Goal: Communication & Community: Ask a question

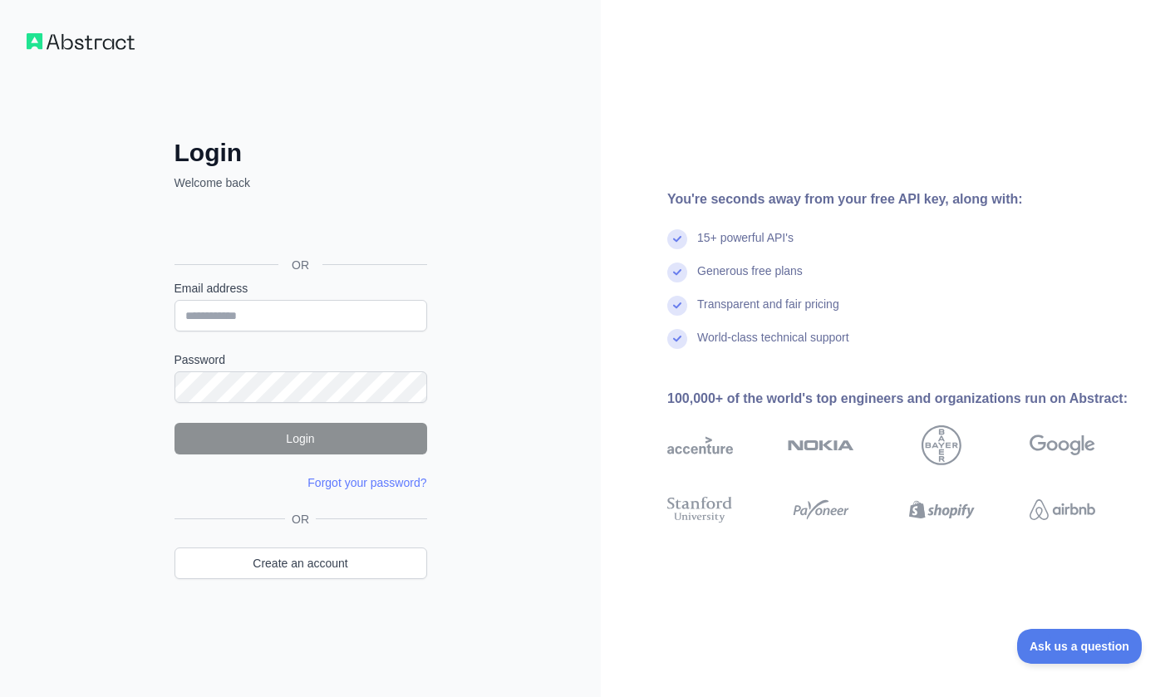
click at [327, 224] on div "Sign in with Google. Opens in new tab" at bounding box center [299, 227] width 249 height 37
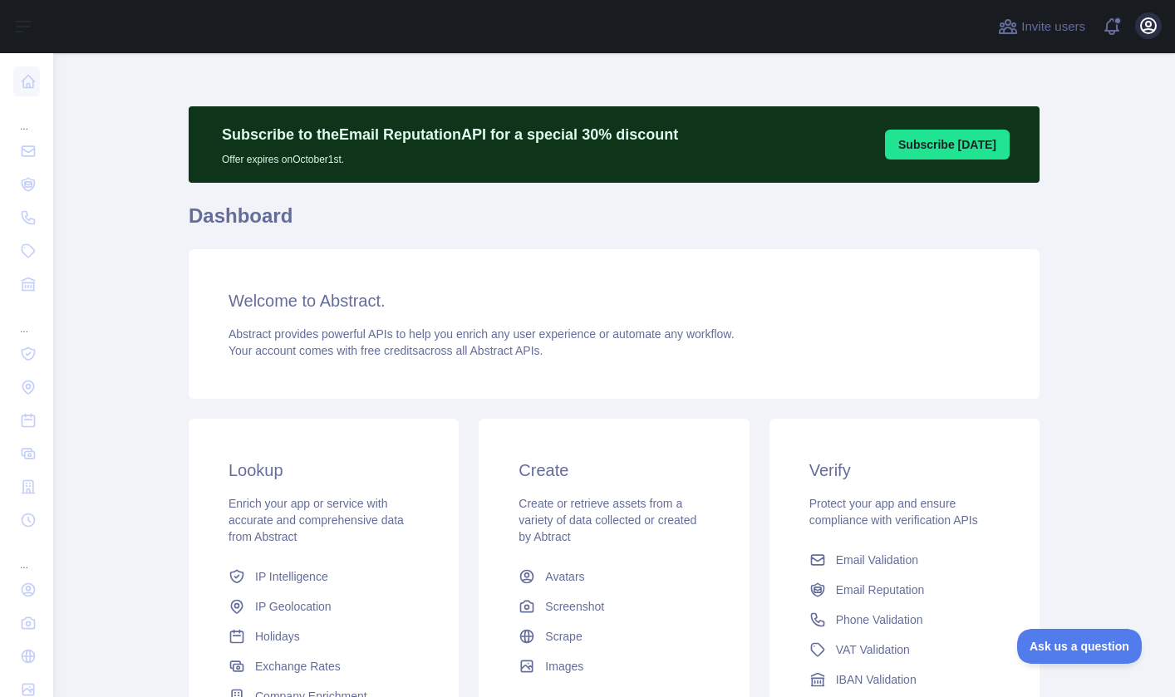
click at [1154, 18] on icon "button" at bounding box center [1149, 26] width 20 height 20
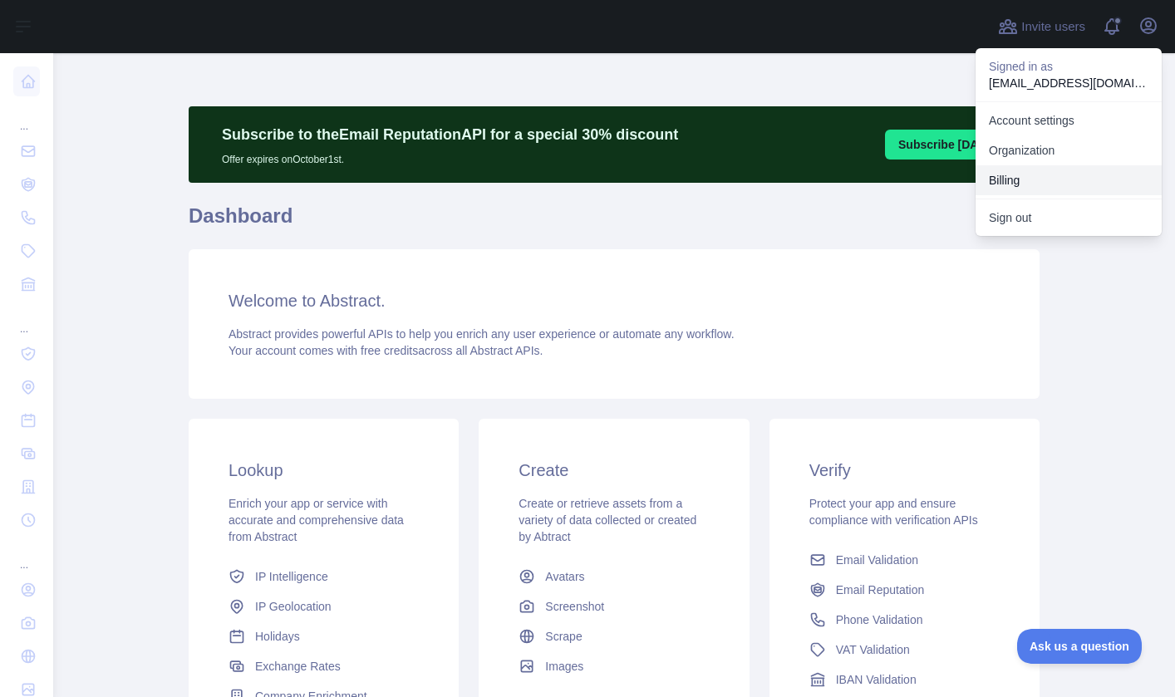
click at [1012, 189] on button "Billing" at bounding box center [1069, 180] width 186 height 30
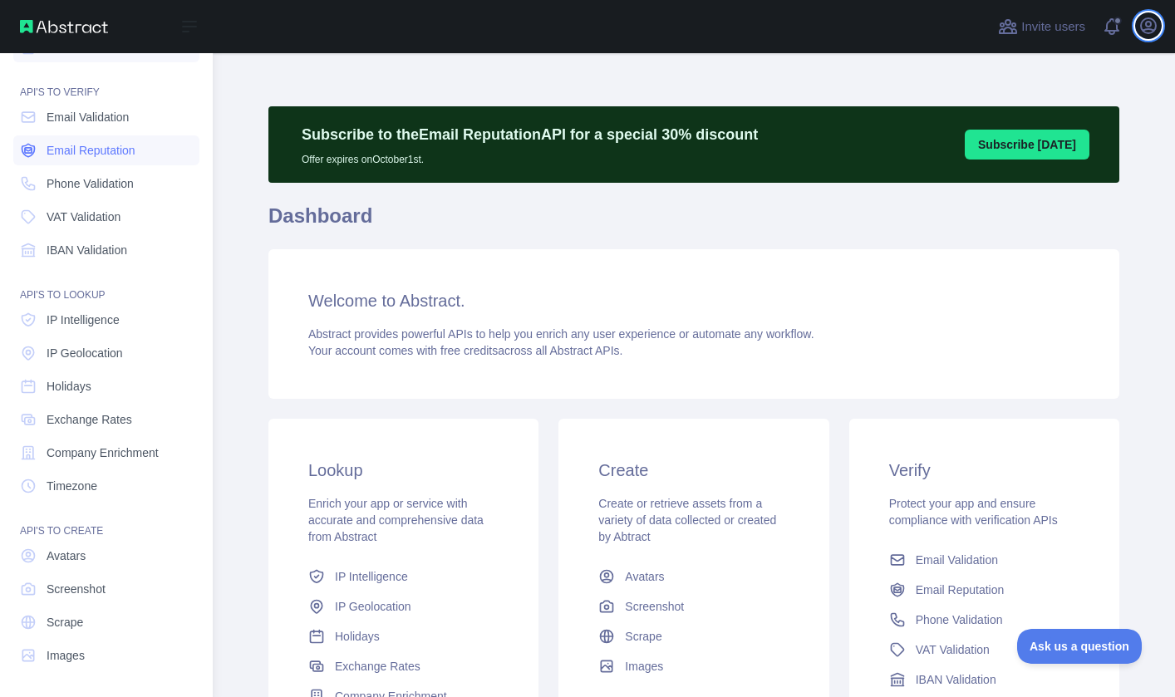
scroll to position [34, 0]
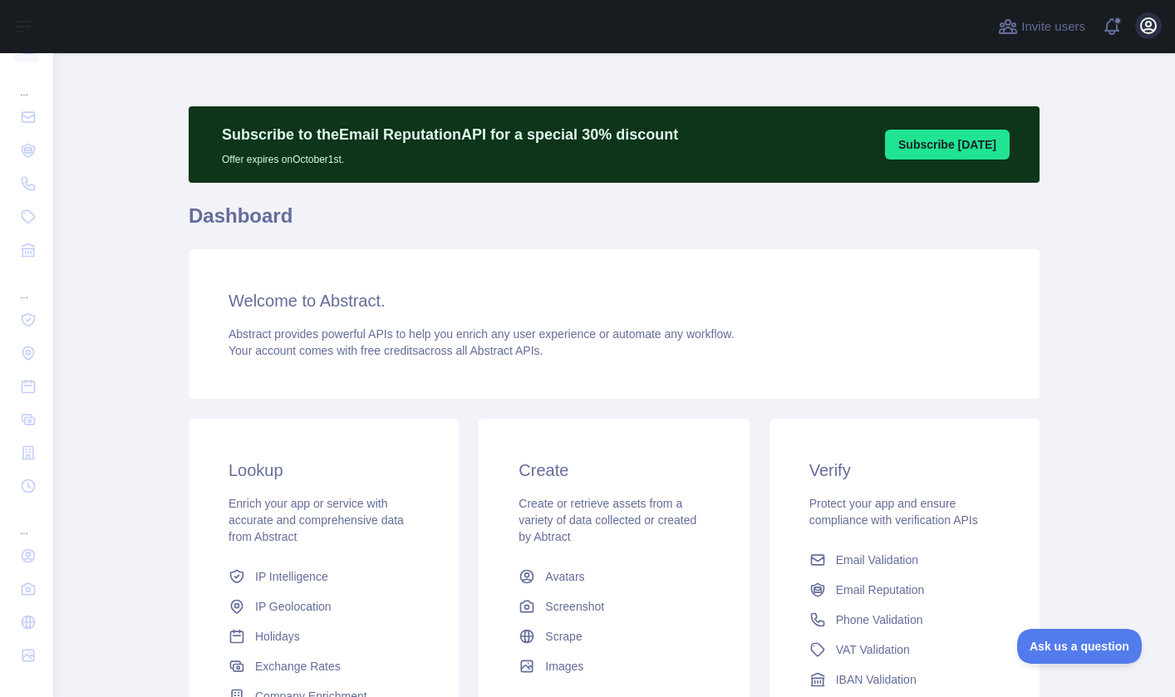
click at [1148, 24] on icon "button" at bounding box center [1149, 26] width 20 height 20
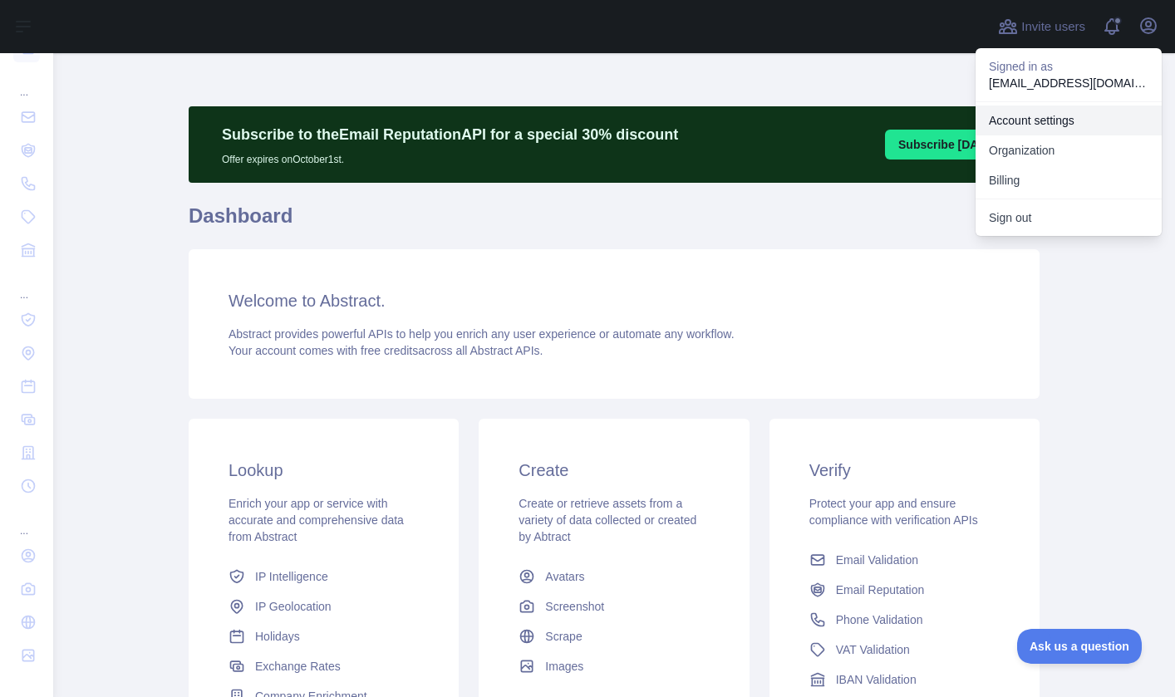
click at [1040, 122] on link "Account settings" at bounding box center [1069, 121] width 186 height 30
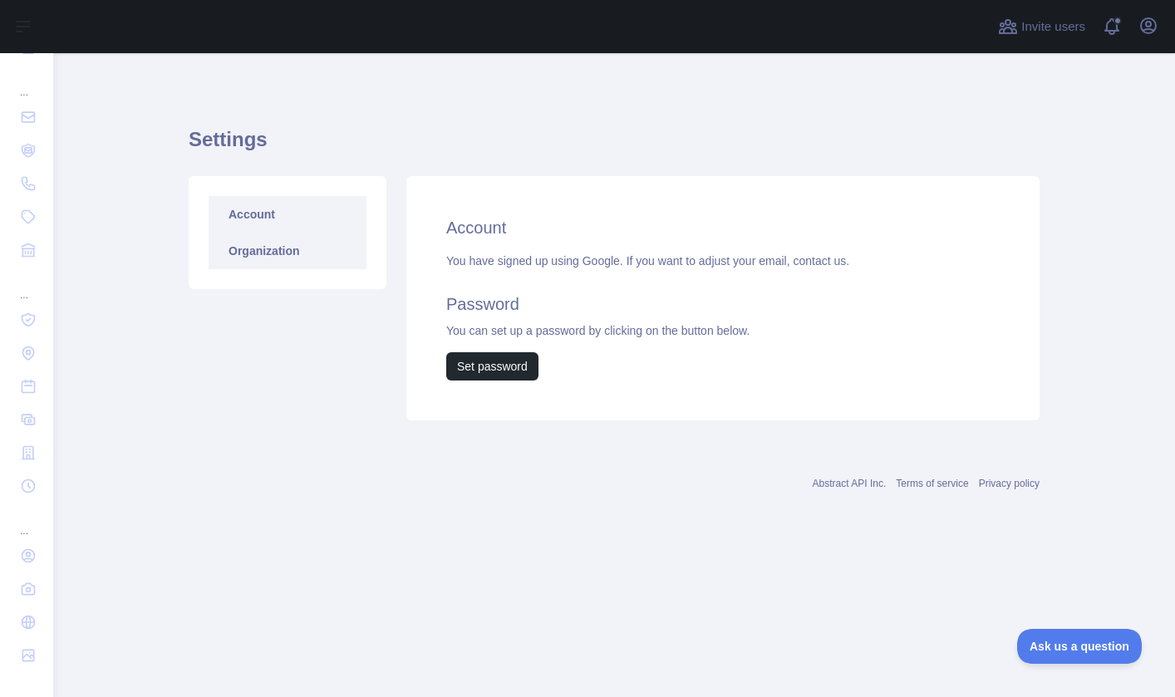
click at [289, 253] on link "Organization" at bounding box center [288, 251] width 158 height 37
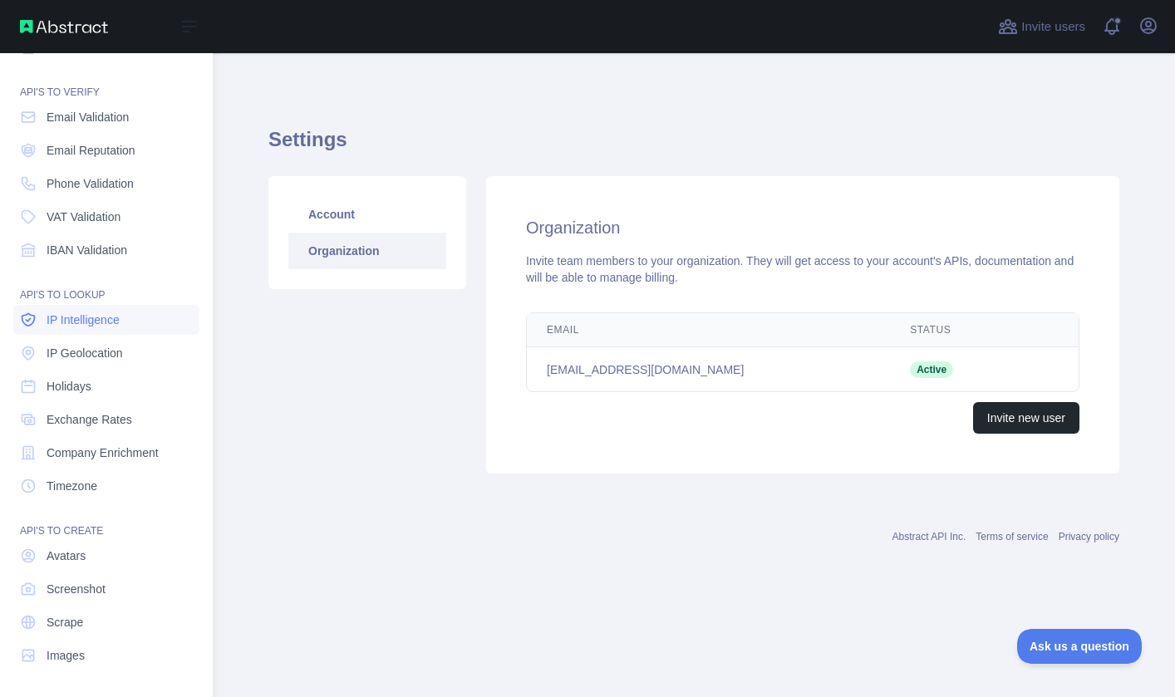
click at [95, 311] on link "IP Intelligence" at bounding box center [106, 320] width 186 height 30
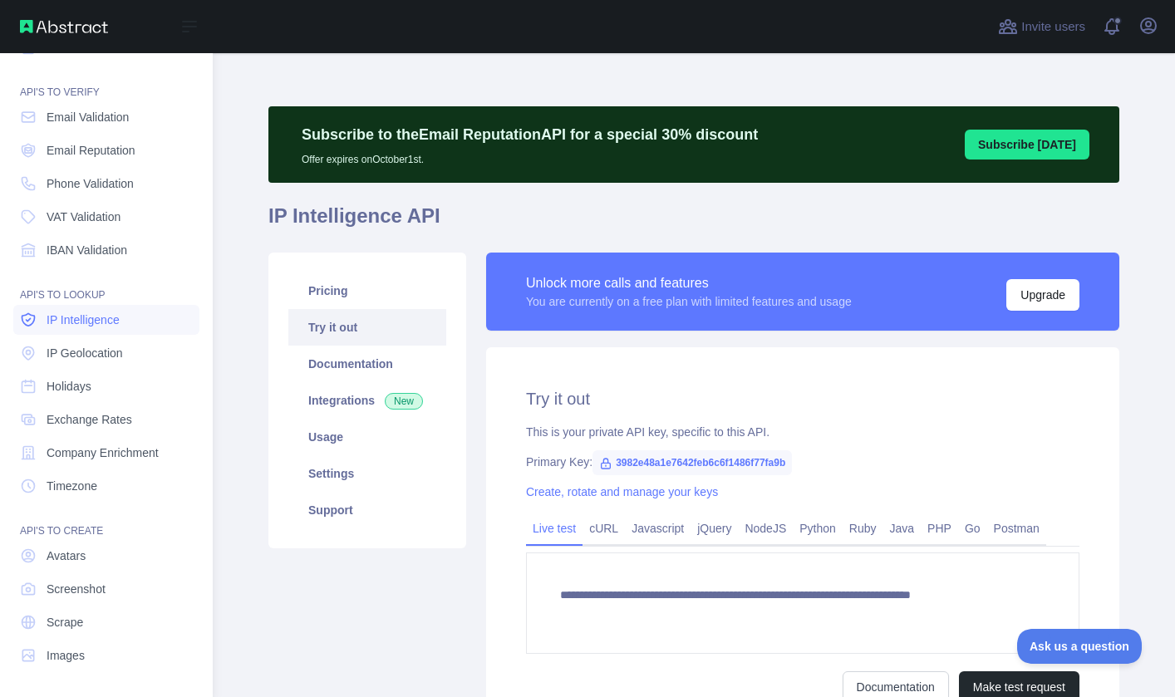
type textarea "**********"
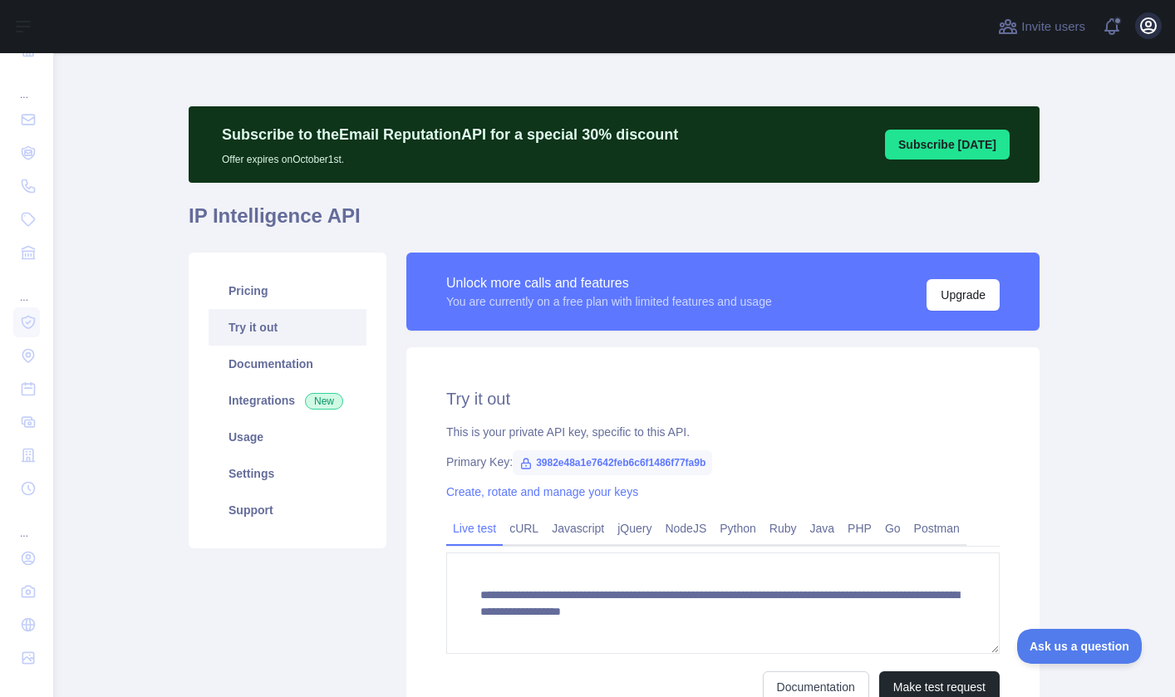
click at [1139, 31] on icon "button" at bounding box center [1149, 26] width 20 height 20
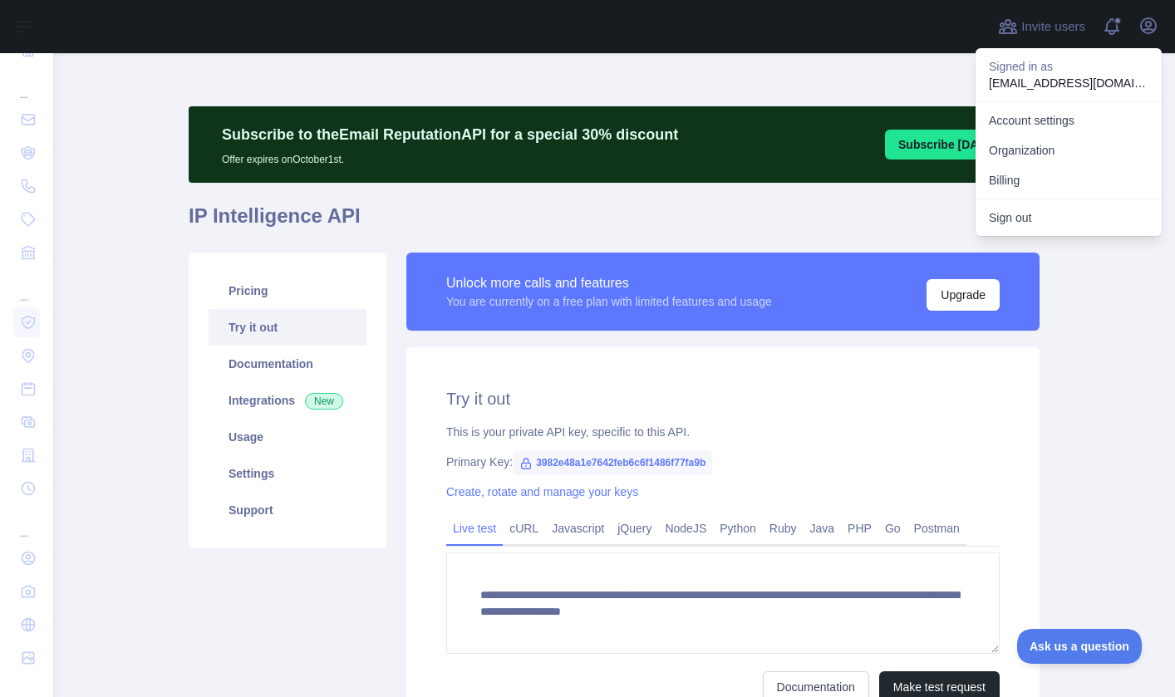
click at [807, 380] on div "**********" at bounding box center [722, 545] width 633 height 396
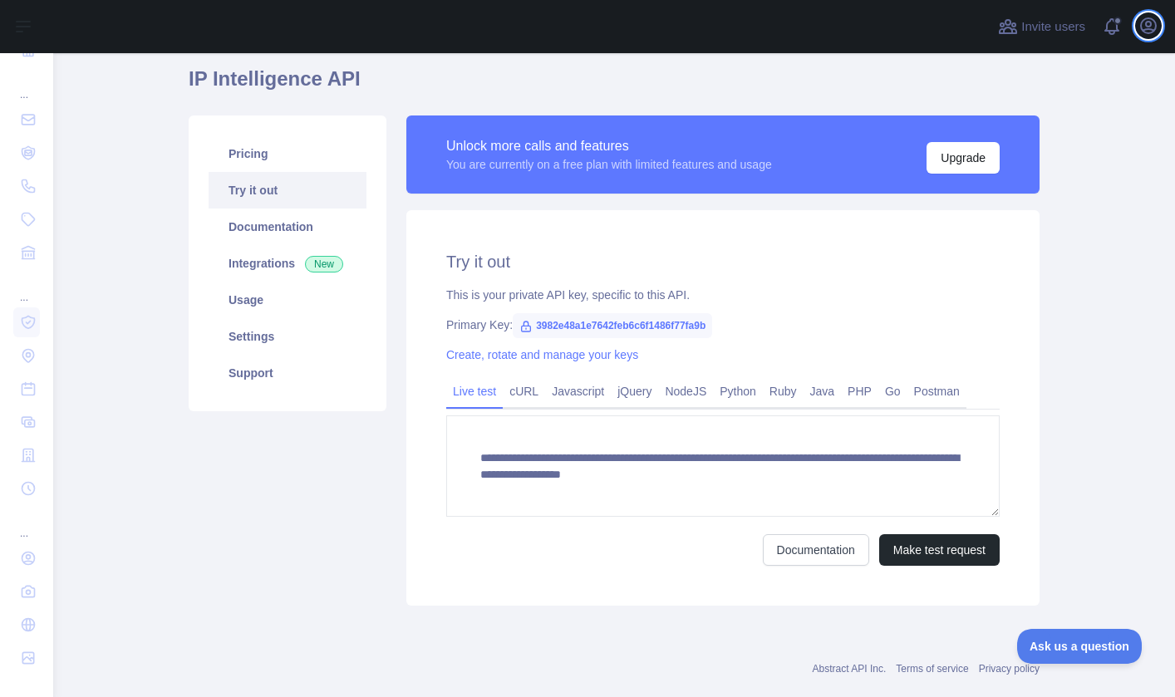
scroll to position [159, 0]
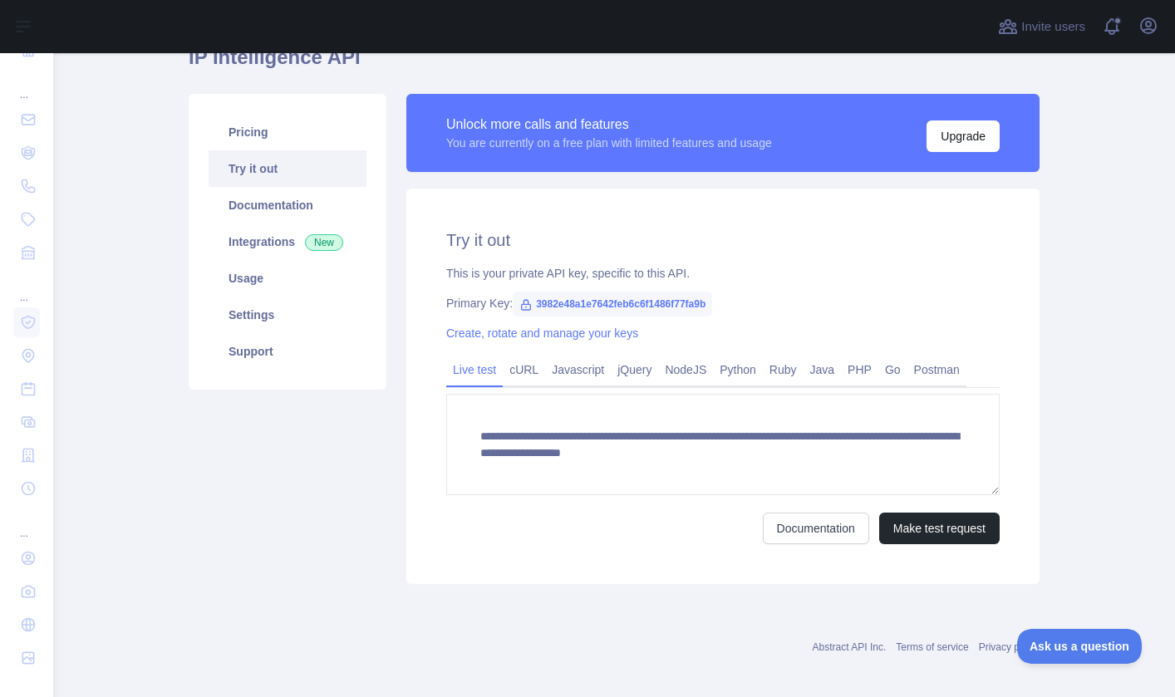
click at [520, 346] on div "**********" at bounding box center [722, 387] width 633 height 396
click at [519, 334] on link "Create, rotate and manage your keys" at bounding box center [542, 333] width 192 height 13
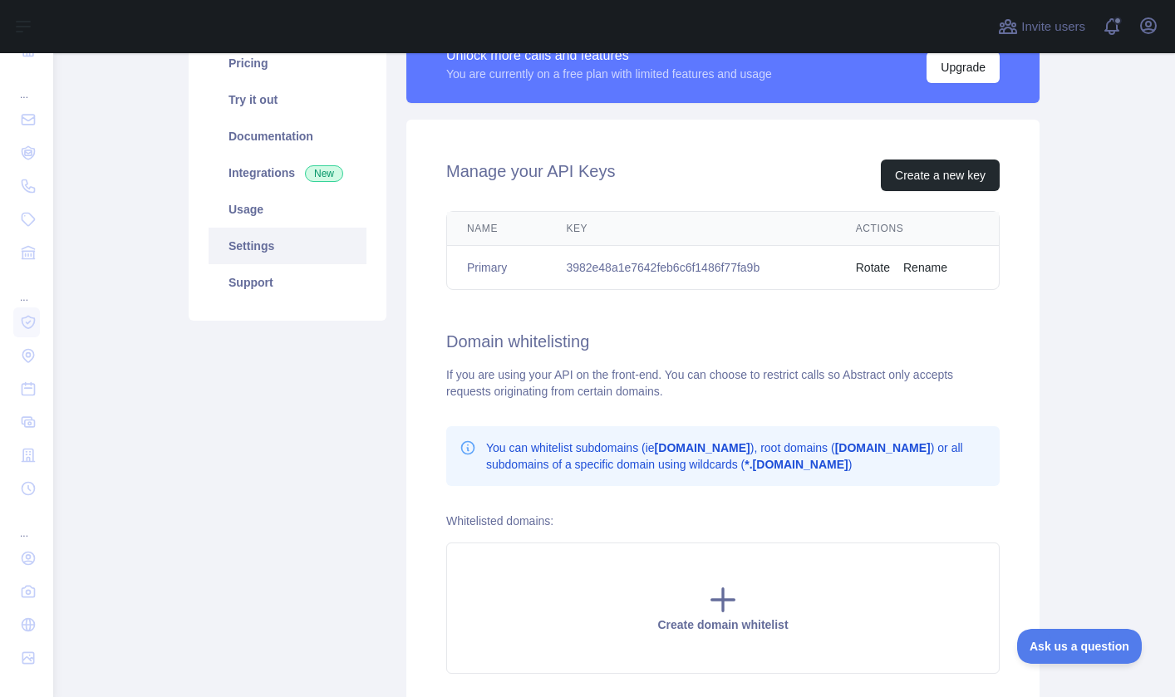
scroll to position [109, 0]
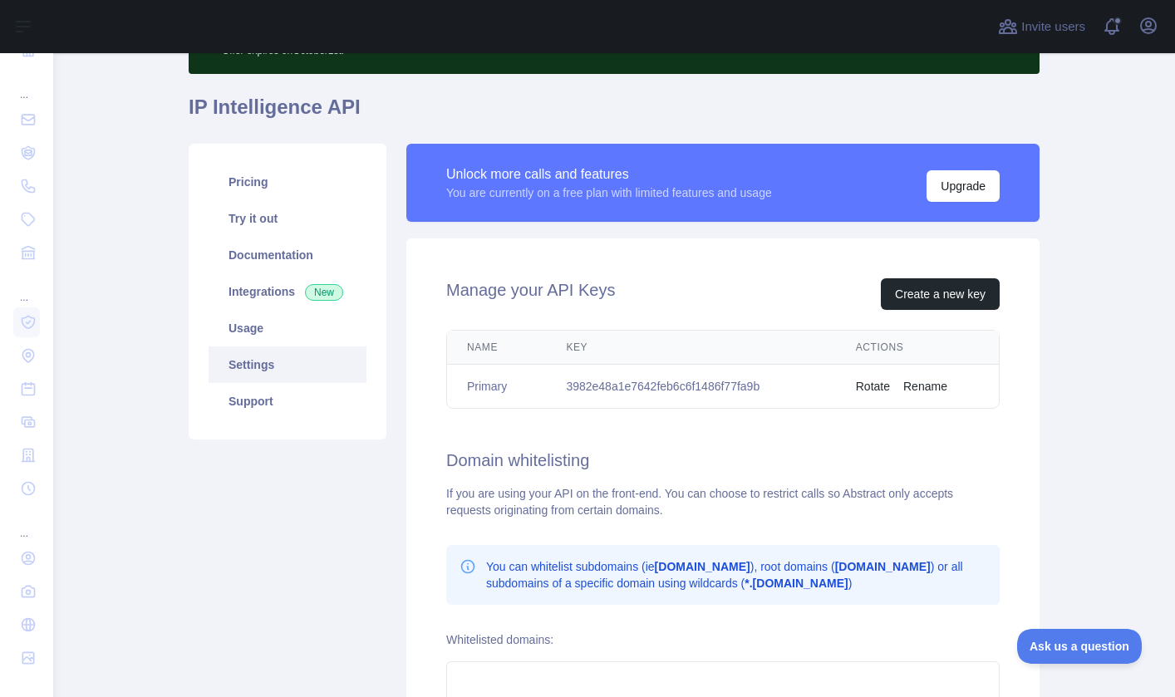
click at [252, 364] on link "Settings" at bounding box center [288, 365] width 158 height 37
click at [239, 337] on link "Usage" at bounding box center [288, 328] width 158 height 37
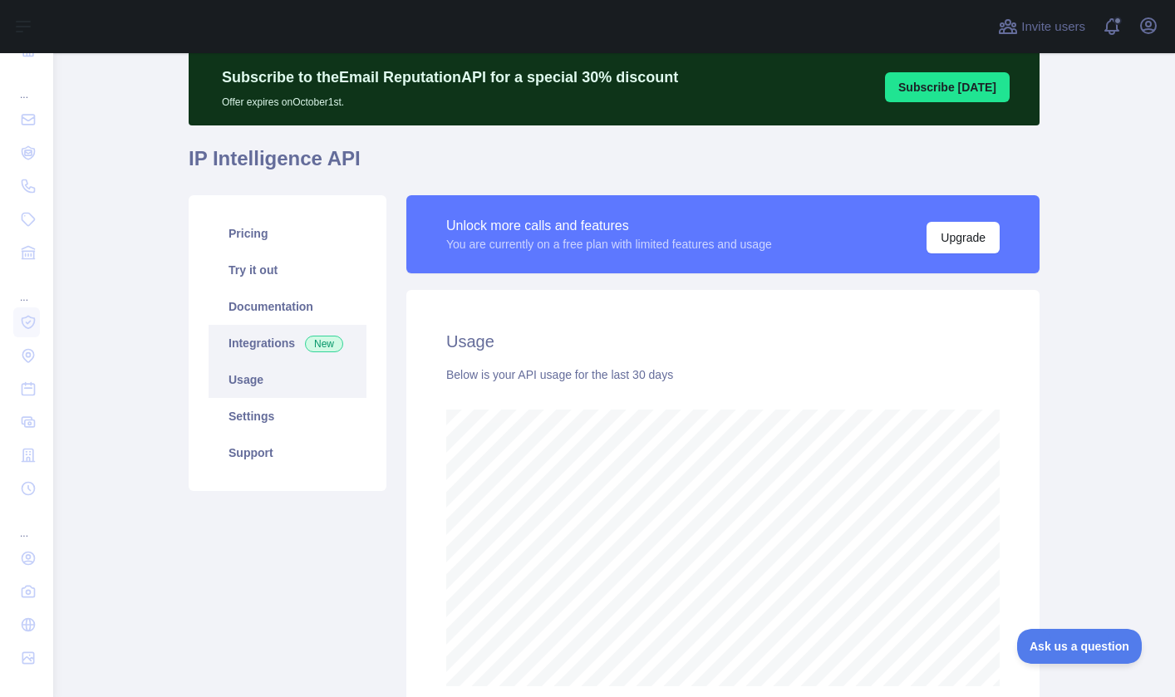
scroll to position [644, 1122]
click at [259, 340] on link "Integrations New" at bounding box center [288, 343] width 158 height 37
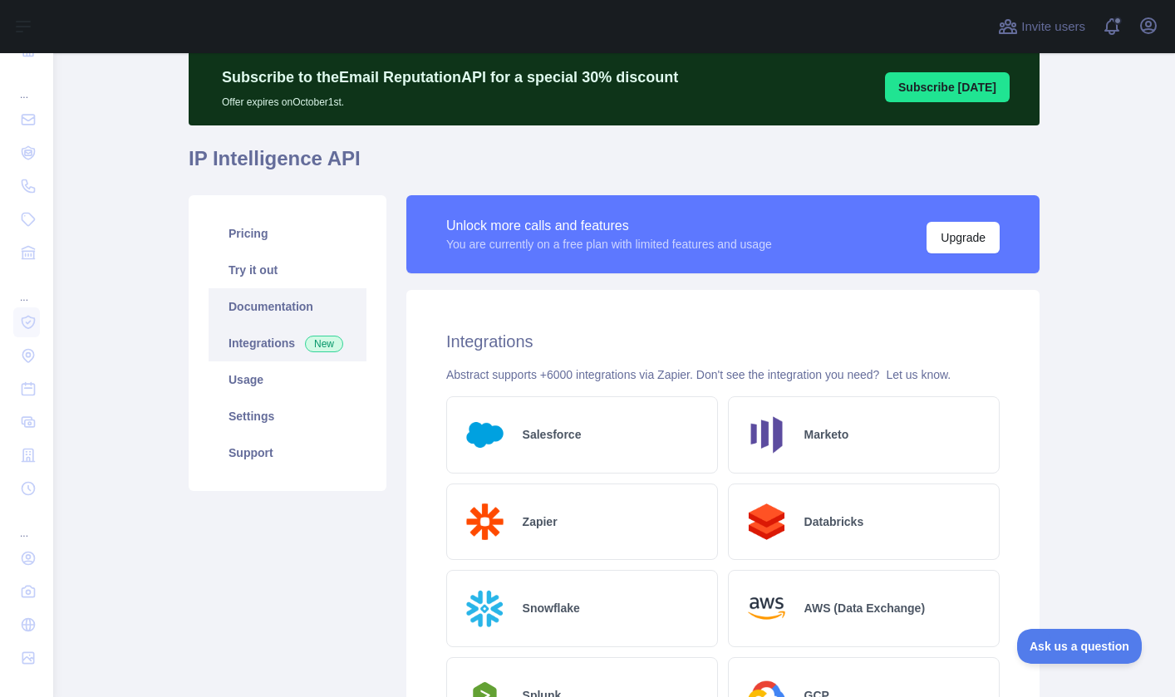
click at [263, 309] on link "Documentation" at bounding box center [288, 306] width 158 height 37
click at [1143, 28] on icon "button" at bounding box center [1149, 26] width 20 height 20
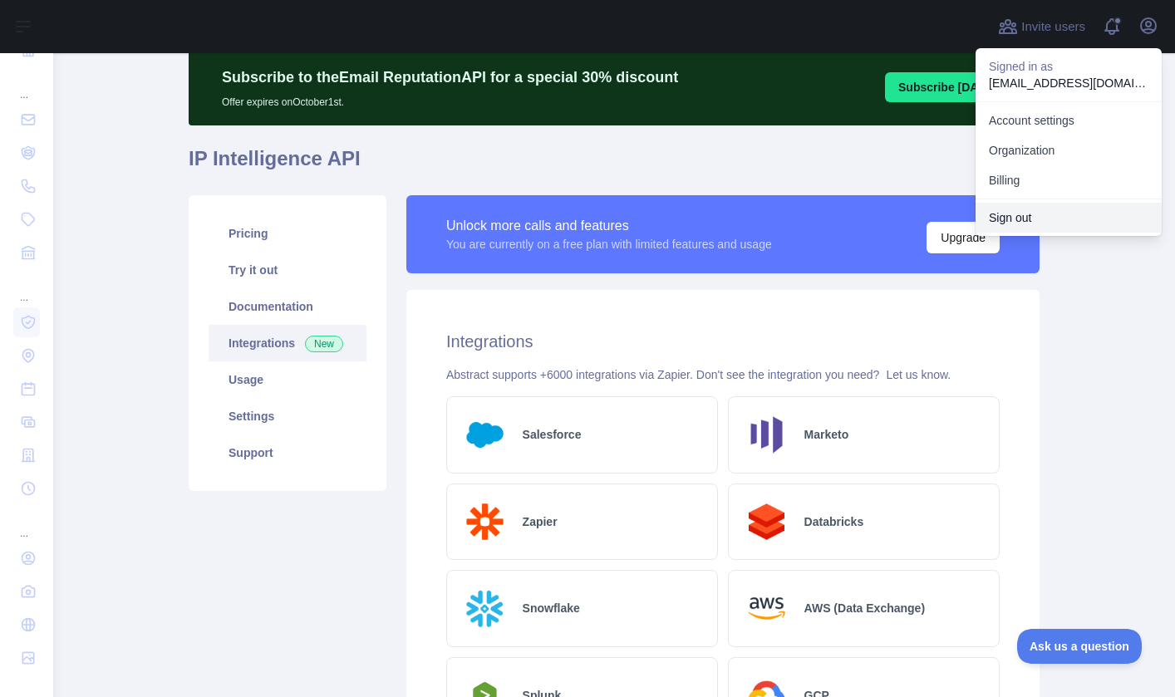
click at [1039, 221] on button "Sign out" at bounding box center [1069, 218] width 186 height 30
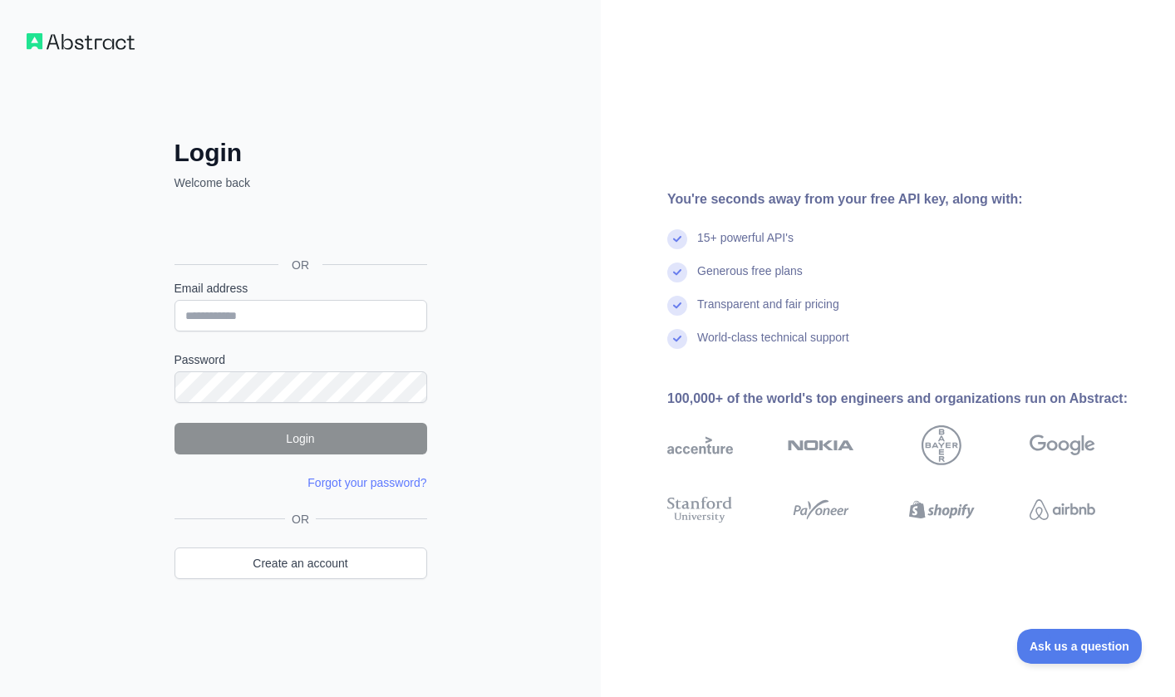
click at [371, 221] on div "Sign in with Google. Opens in new tab" at bounding box center [299, 227] width 249 height 37
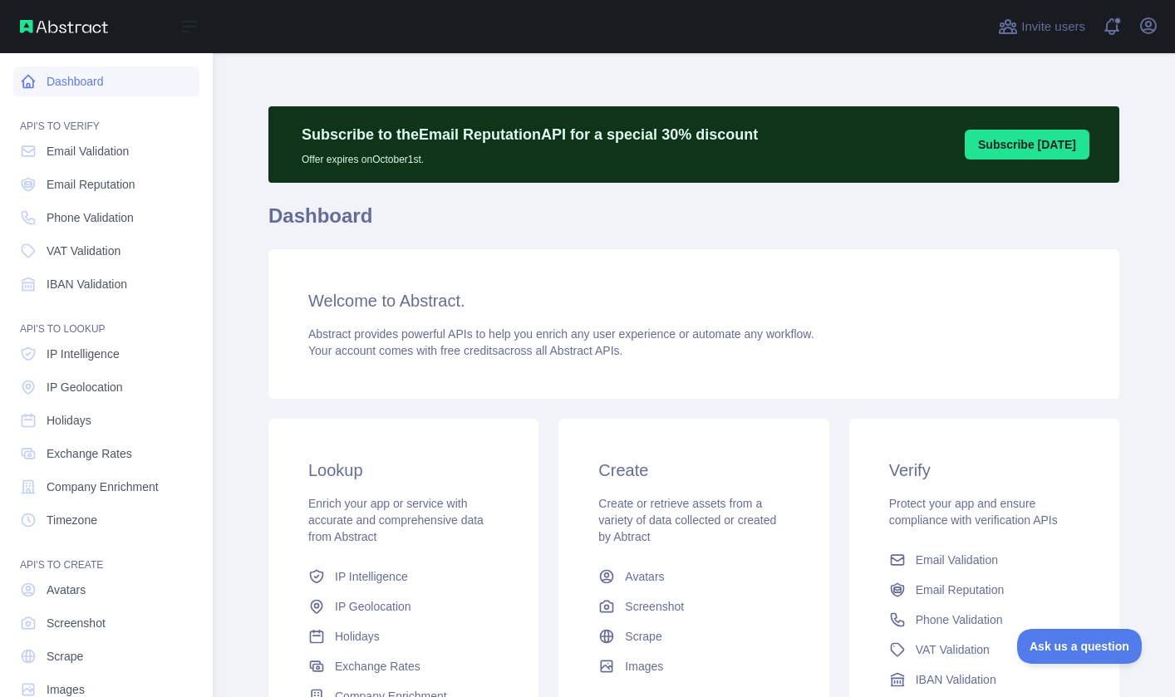
click at [45, 79] on link "Dashboard" at bounding box center [106, 81] width 186 height 30
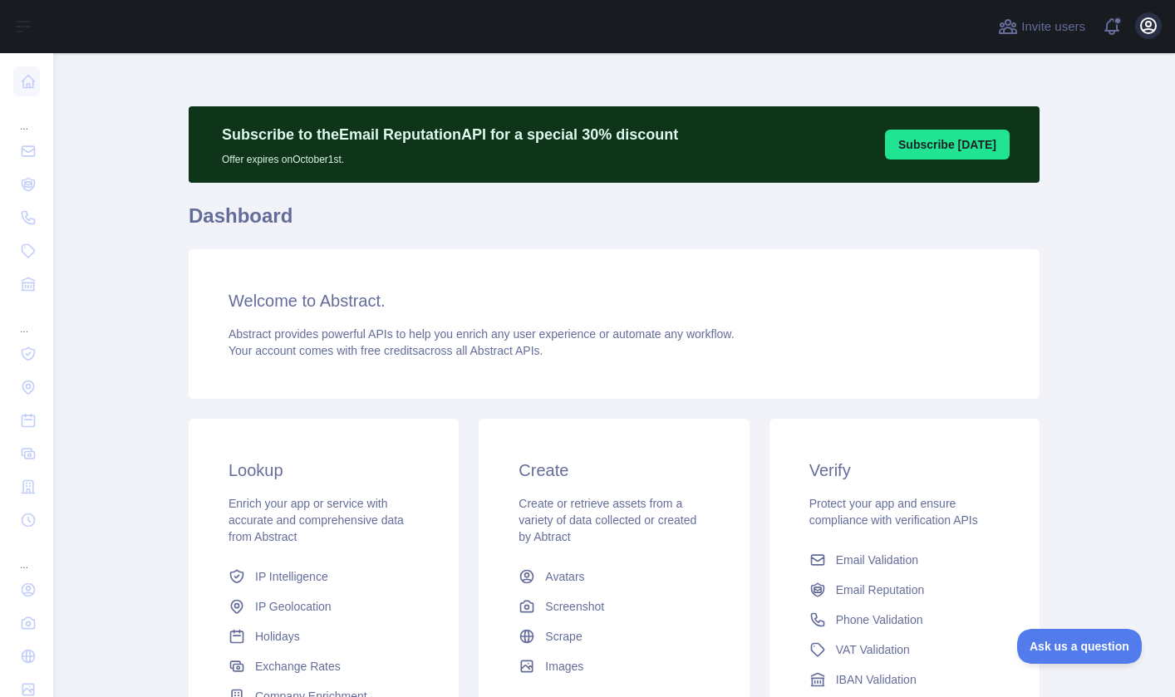
click at [1148, 21] on icon "button" at bounding box center [1149, 26] width 20 height 20
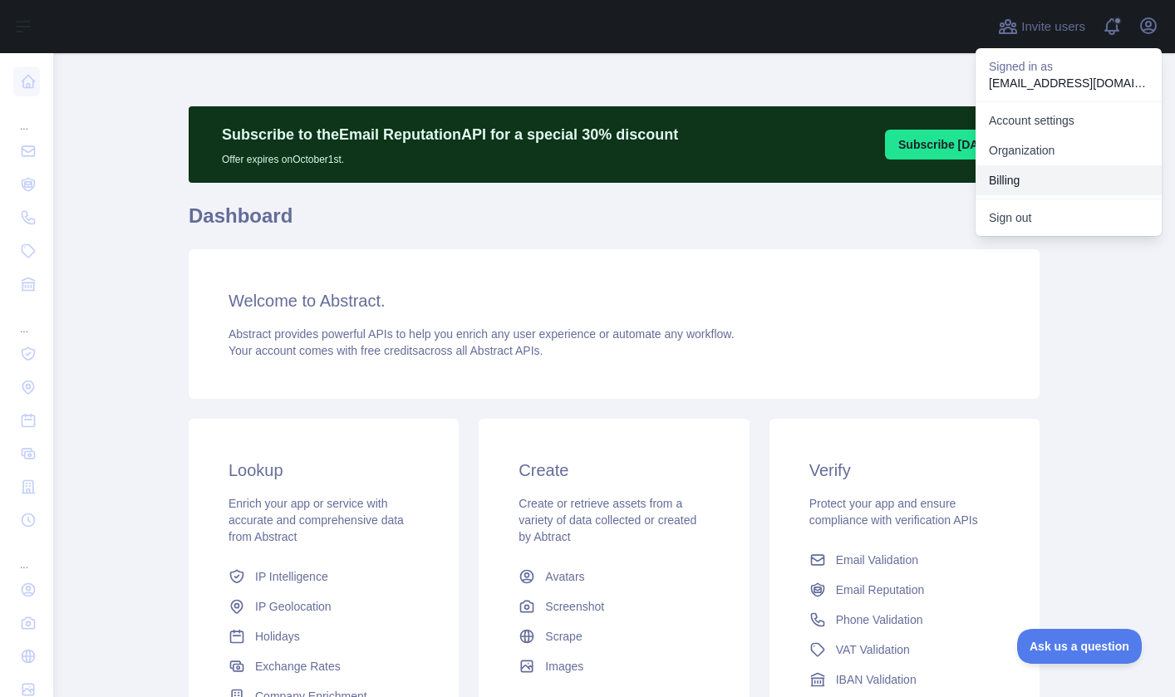
click at [1006, 173] on button "Billing" at bounding box center [1069, 180] width 186 height 30
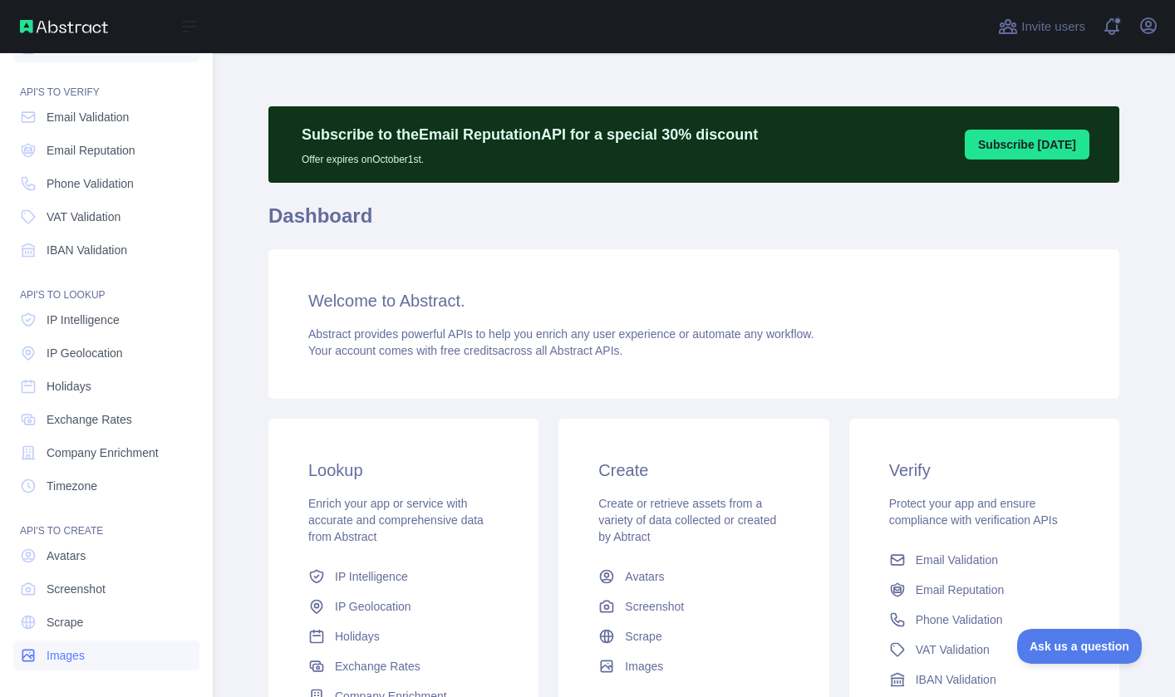
click at [73, 649] on span "Images" at bounding box center [66, 655] width 38 height 17
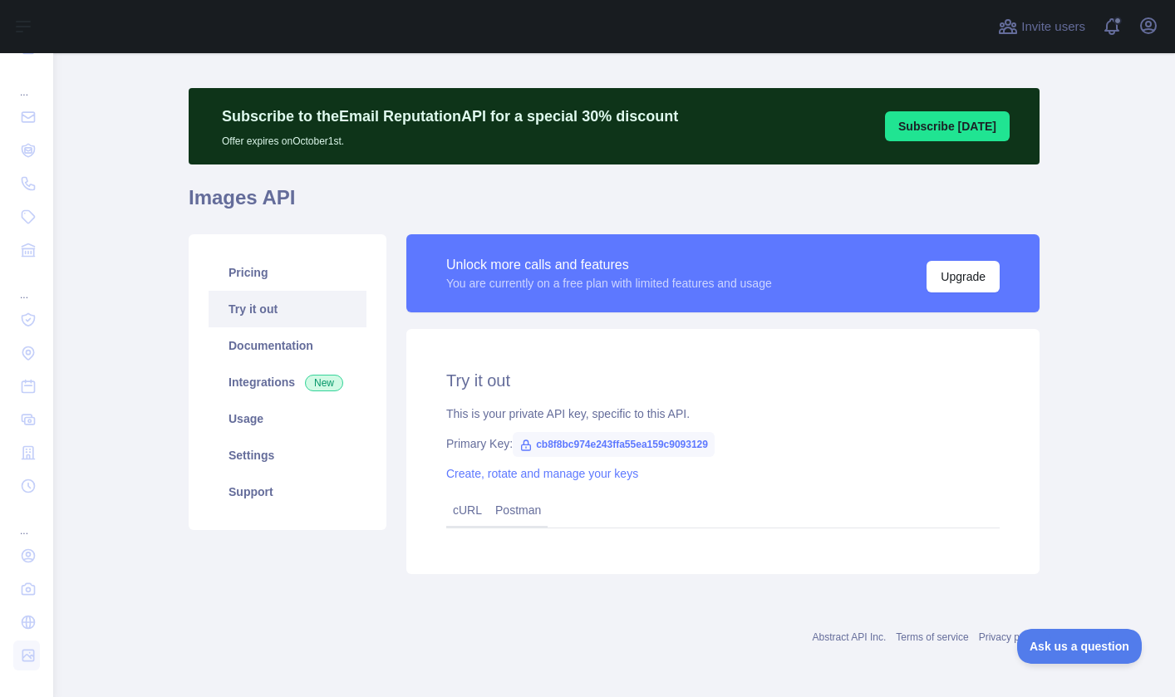
scroll to position [18, 0]
click at [1109, 25] on span at bounding box center [1118, 26] width 33 height 53
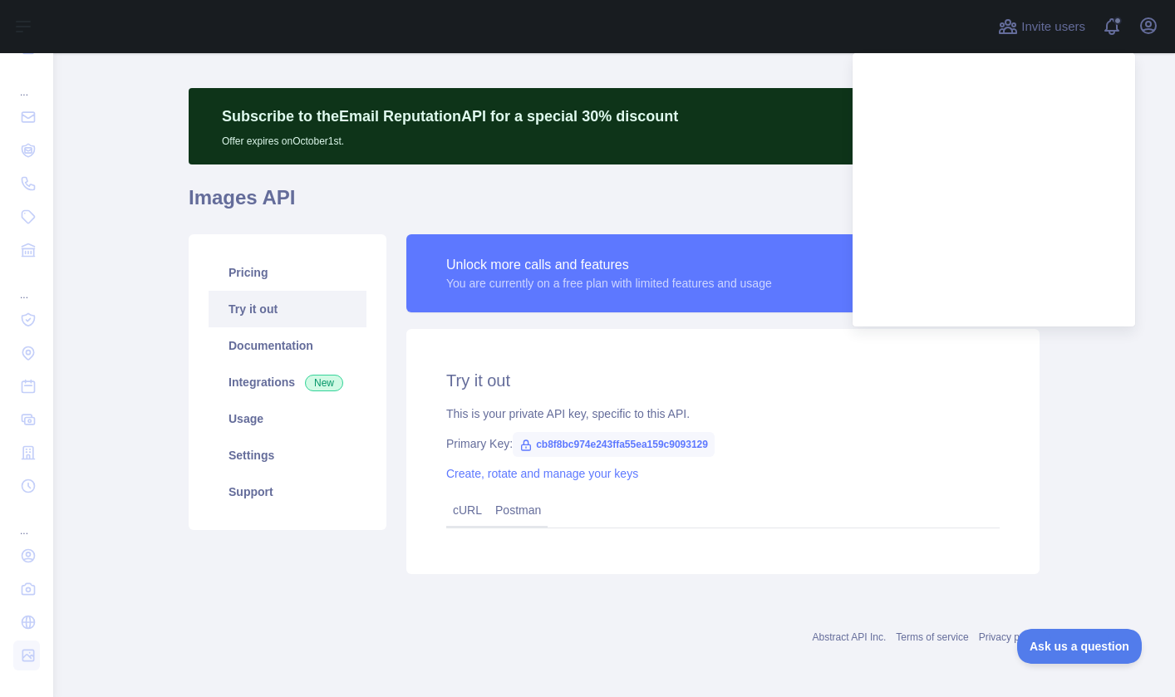
click at [1082, 581] on main "Subscribe to the Email Reputation API for a special 30 % discount Offer expires…" at bounding box center [614, 375] width 1122 height 644
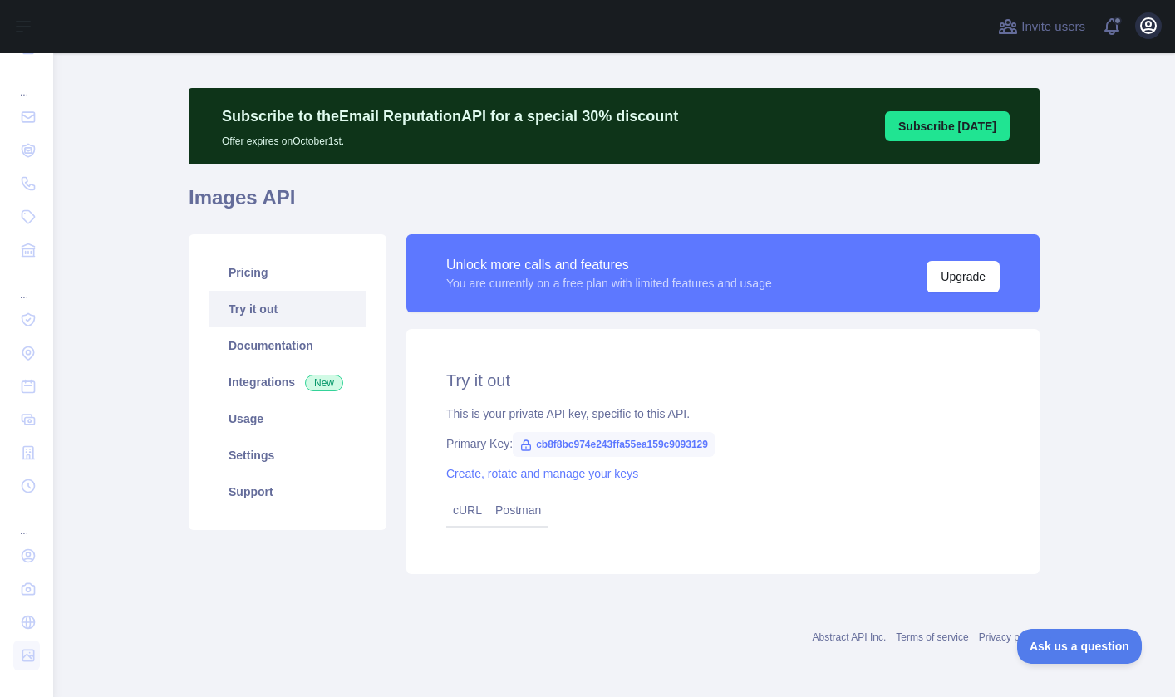
click at [1141, 35] on icon "button" at bounding box center [1149, 26] width 20 height 20
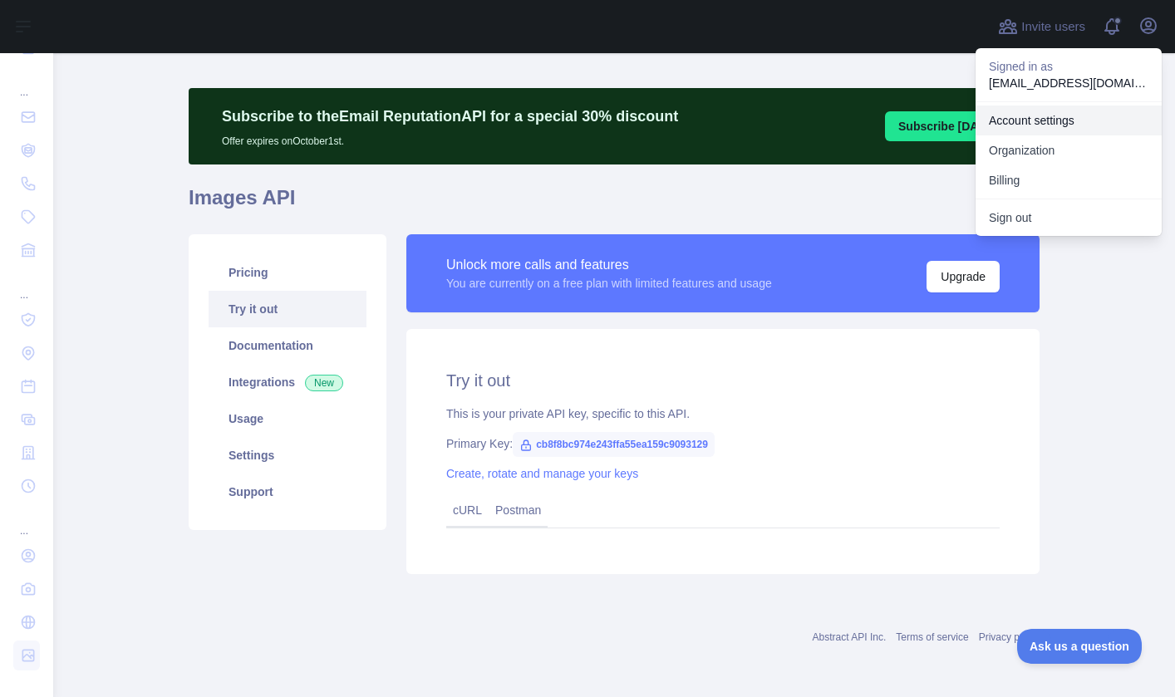
click at [1059, 119] on link "Account settings" at bounding box center [1069, 121] width 186 height 30
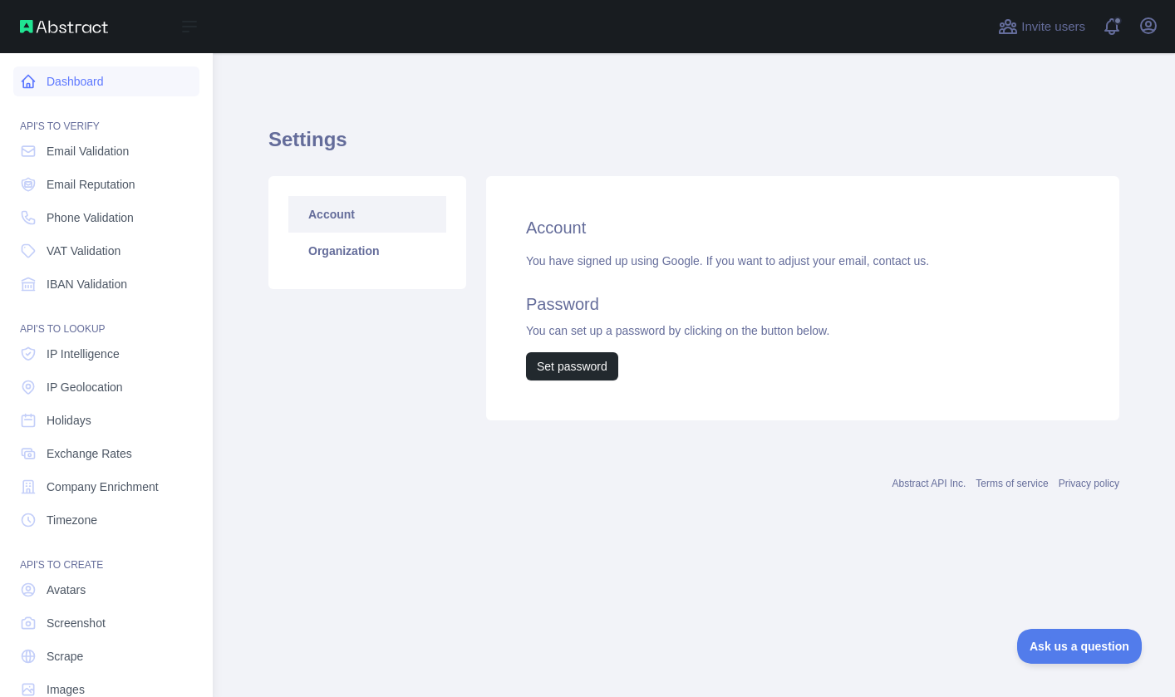
click at [71, 83] on link "Dashboard" at bounding box center [106, 81] width 186 height 30
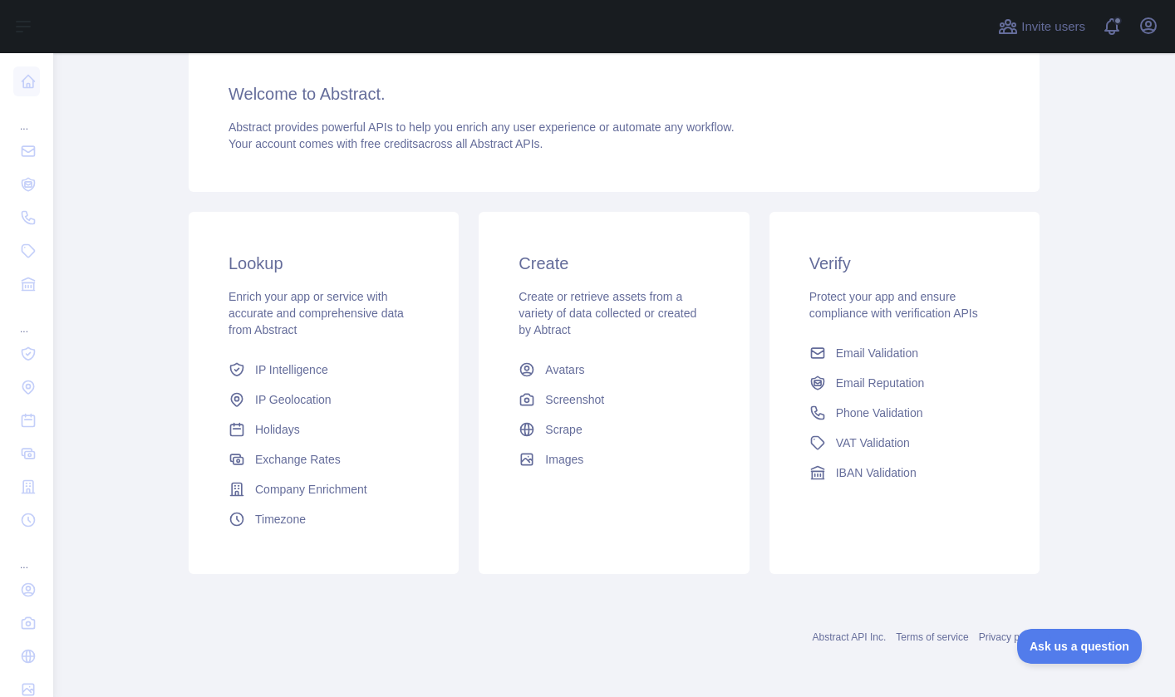
scroll to position [207, 0]
click at [1078, 642] on span "Ask us a question" at bounding box center [1071, 644] width 125 height 12
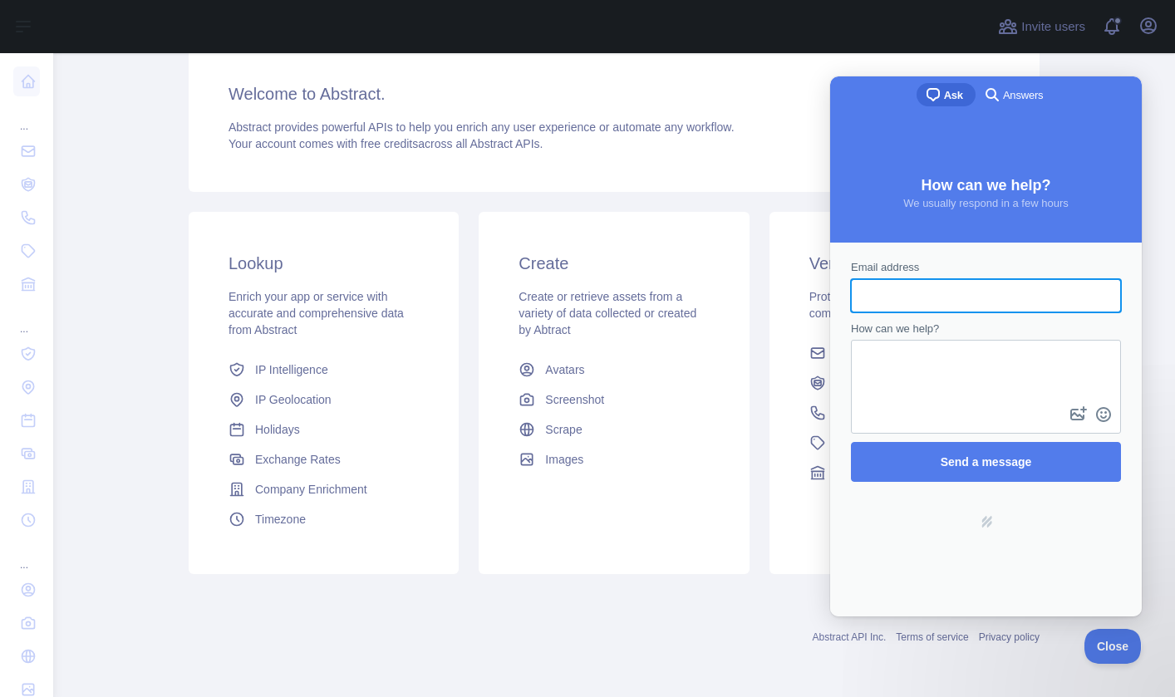
scroll to position [0, 0]
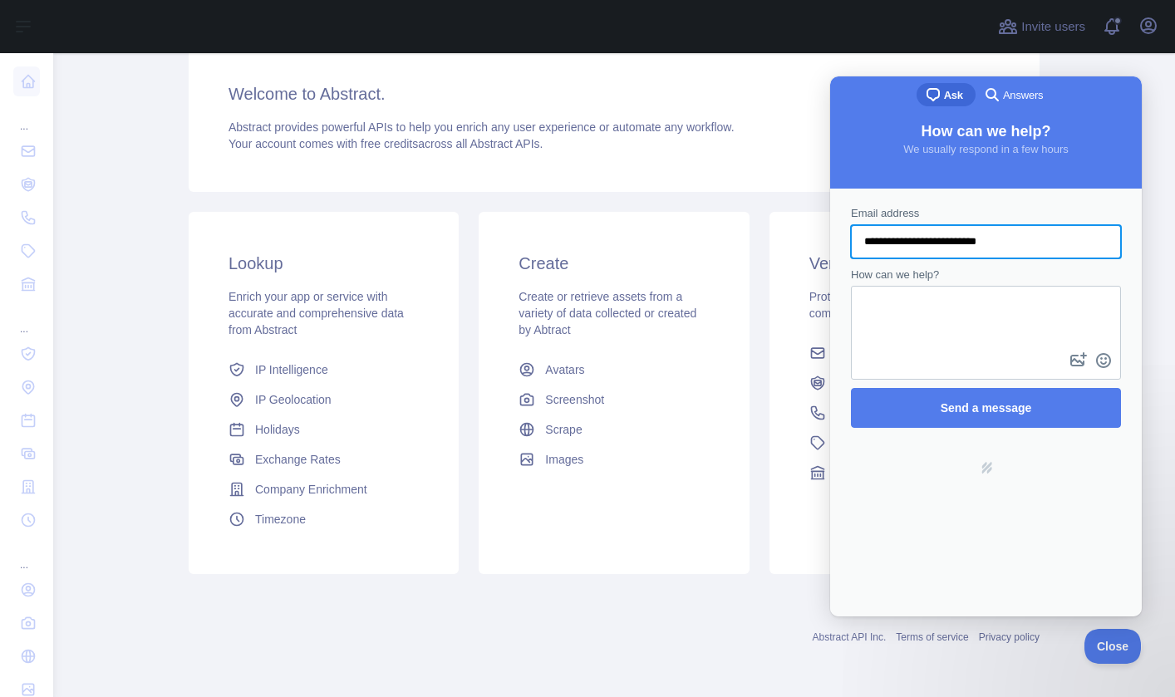
type input "**********"
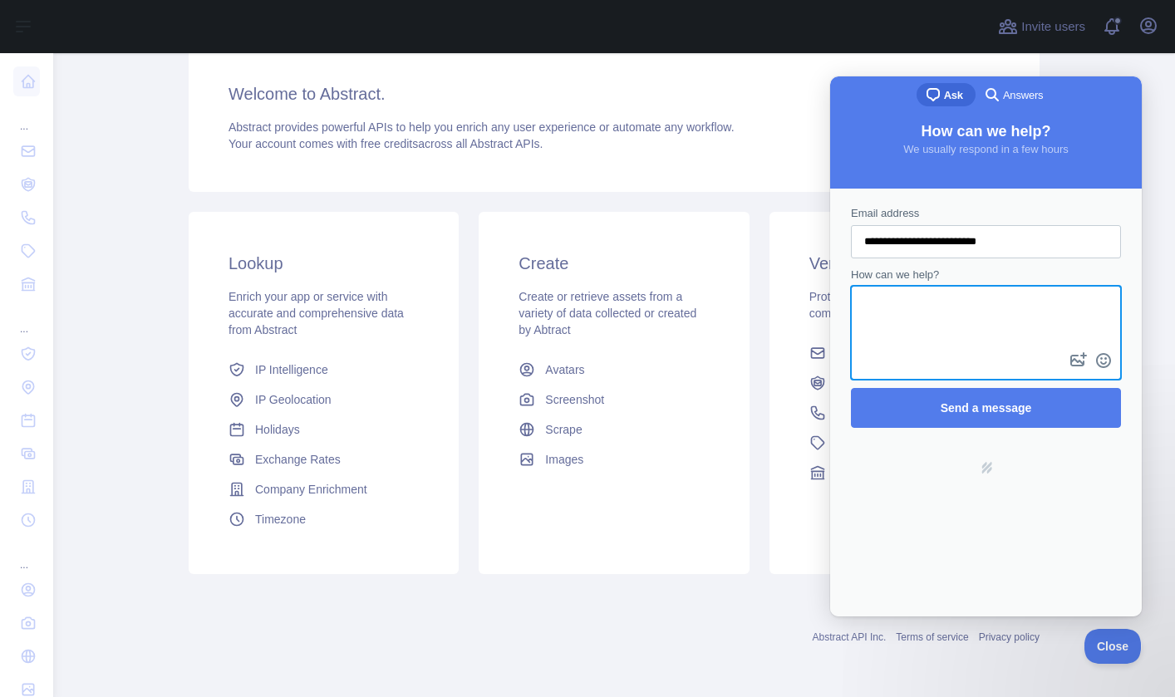
click at [922, 345] on textarea "How can we help?" at bounding box center [986, 318] width 267 height 61
type textarea "**********"
click at [995, 407] on span "Send a message" at bounding box center [986, 407] width 91 height 13
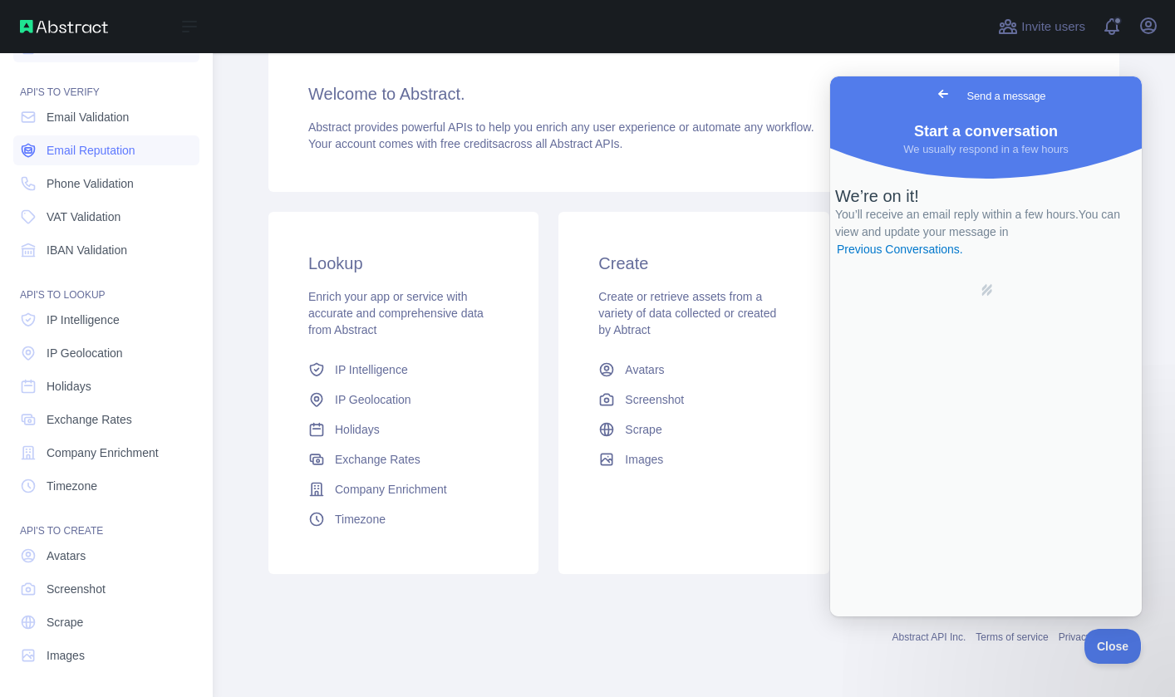
scroll to position [34, 0]
